Goal: Task Accomplishment & Management: Use online tool/utility

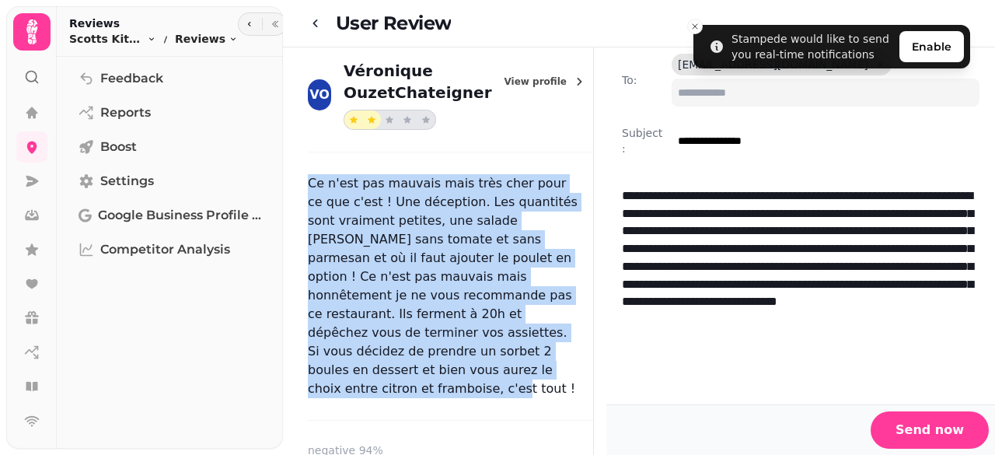
drag, startPoint x: 309, startPoint y: 180, endPoint x: 364, endPoint y: 372, distance: 200.2
click at [364, 372] on p "Ce n'est pas mauvais mais très cher pour ce que c'est ! Une déception. Les quan…" at bounding box center [450, 286] width 285 height 224
copy p "Ce n'est pas mauvais mais très cher pour ce que c'est ! Une déception. Les quan…"
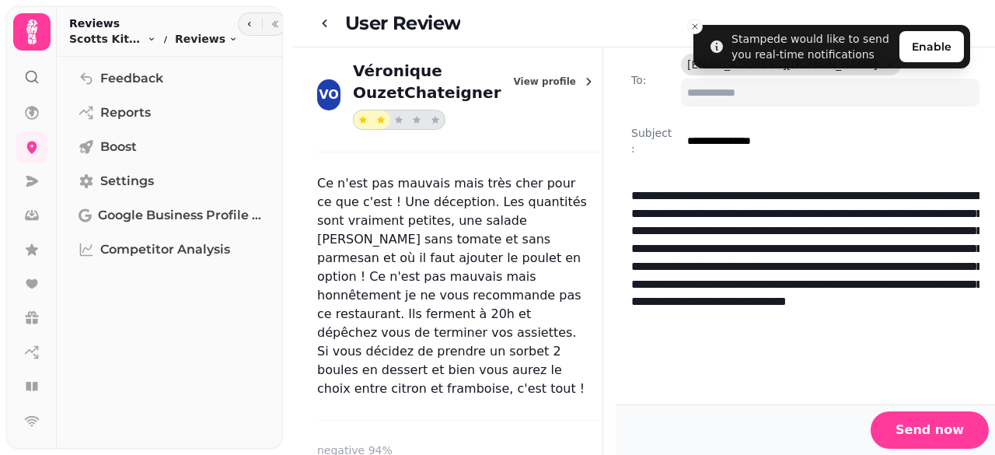
click at [743, 345] on p "**********" at bounding box center [805, 275] width 348 height 176
click at [162, 207] on span "Google Business Profile (Beta)" at bounding box center [179, 215] width 163 height 19
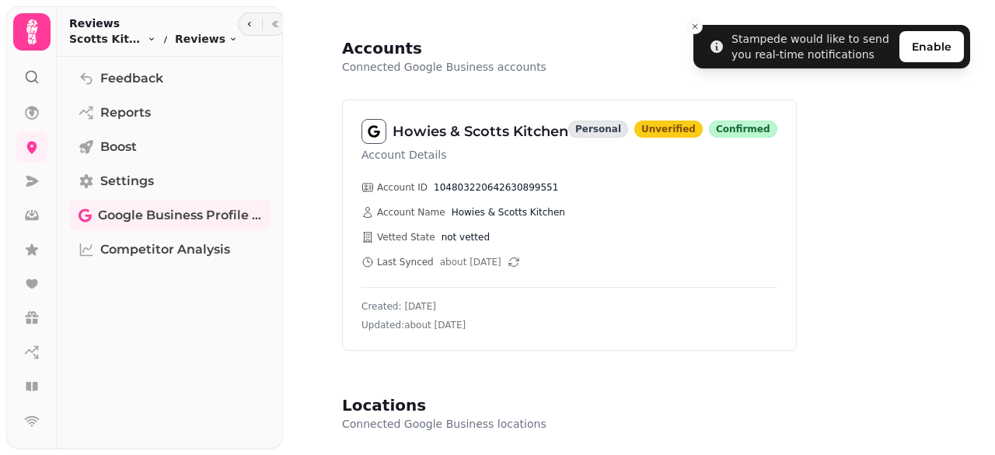
scroll to position [233, 0]
